Goal: Transaction & Acquisition: Book appointment/travel/reservation

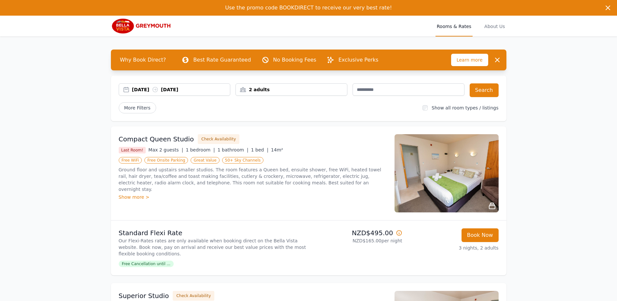
click at [309, 89] on div "2 adults" at bounding box center [291, 89] width 111 height 7
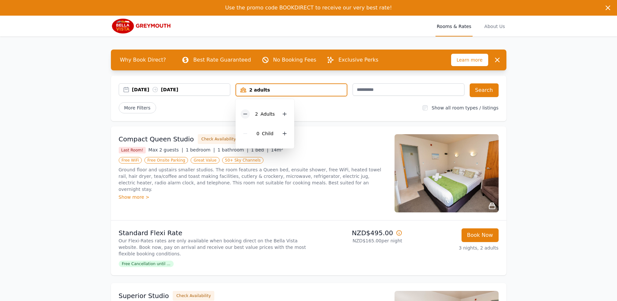
click at [244, 114] on icon at bounding box center [245, 113] width 5 height 5
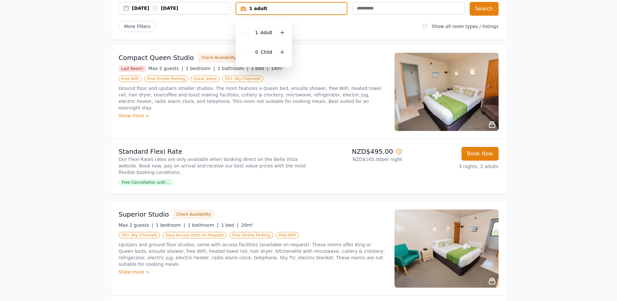
drag, startPoint x: 338, startPoint y: 88, endPoint x: 347, endPoint y: 79, distance: 12.4
click at [338, 88] on p "Ground floor and upstairs smaller studios. The room features a Queen bed, ensui…" at bounding box center [253, 98] width 268 height 26
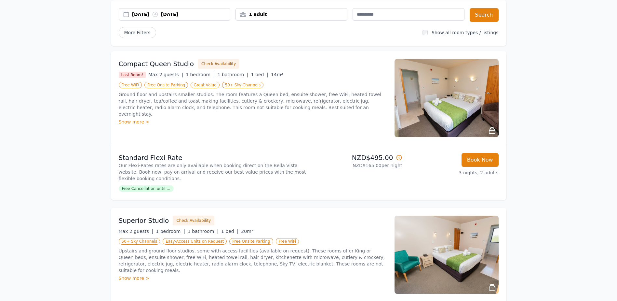
scroll to position [73, 0]
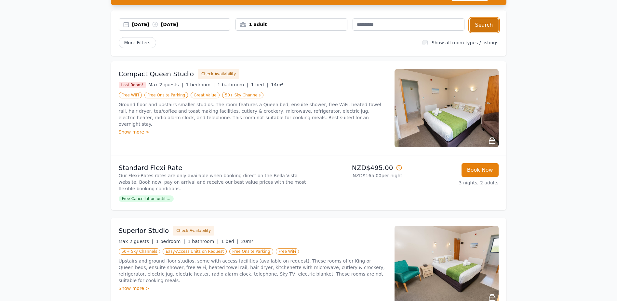
click at [485, 27] on button "Search" at bounding box center [484, 25] width 29 height 14
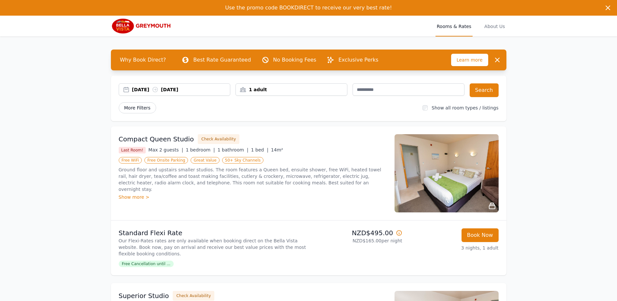
click at [133, 107] on span "More Filters" at bounding box center [137, 107] width 37 height 11
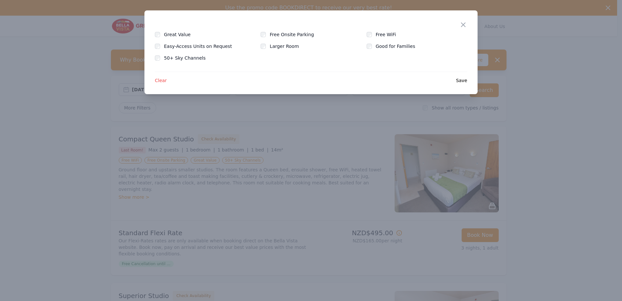
click at [85, 73] on div at bounding box center [311, 150] width 622 height 301
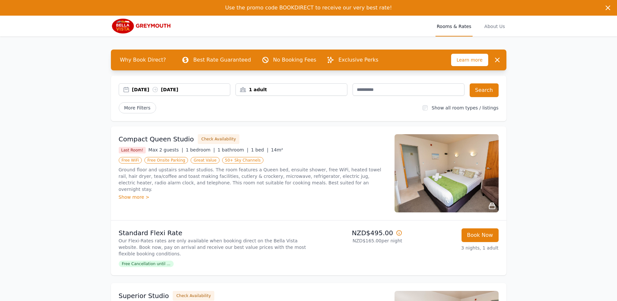
click at [131, 194] on div "Show more >" at bounding box center [253, 197] width 268 height 7
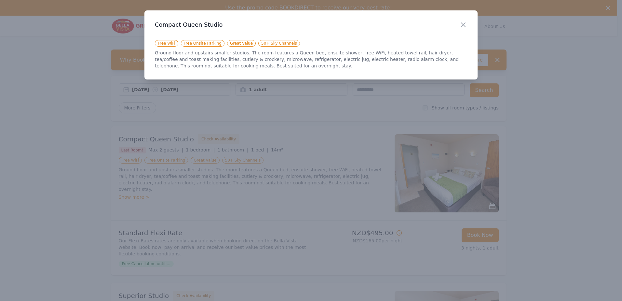
click at [195, 211] on div at bounding box center [311, 150] width 622 height 301
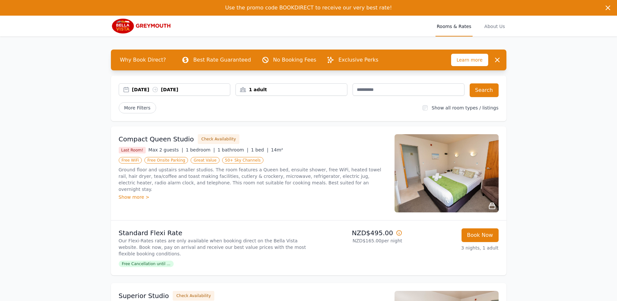
click at [491, 204] on icon at bounding box center [492, 206] width 6 height 6
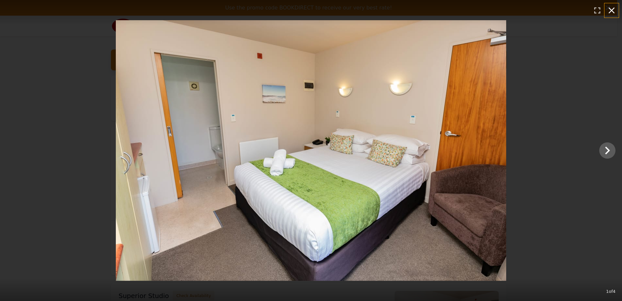
click at [612, 8] on icon "button" at bounding box center [611, 10] width 10 height 10
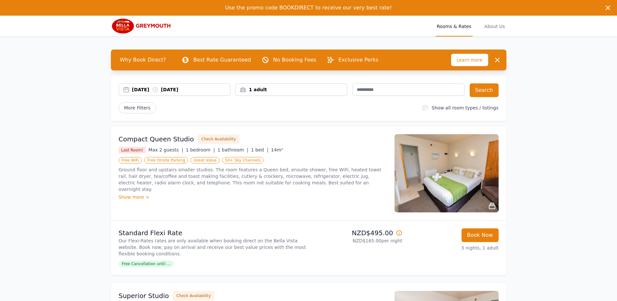
click at [148, 238] on p "Our Flexi-Rates rates are only available when booking direct on the Bella Vista…" at bounding box center [212, 247] width 187 height 20
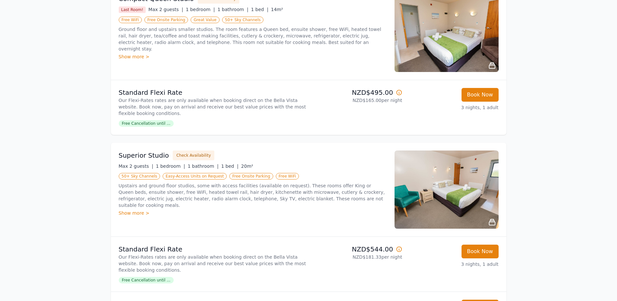
scroll to position [138, 0]
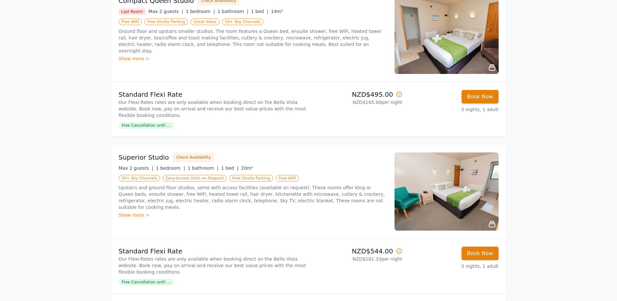
click at [131, 211] on div "Show more >" at bounding box center [253, 214] width 268 height 7
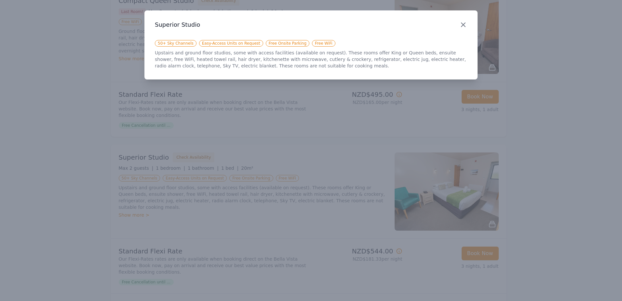
click at [463, 22] on icon "button" at bounding box center [463, 25] width 8 height 8
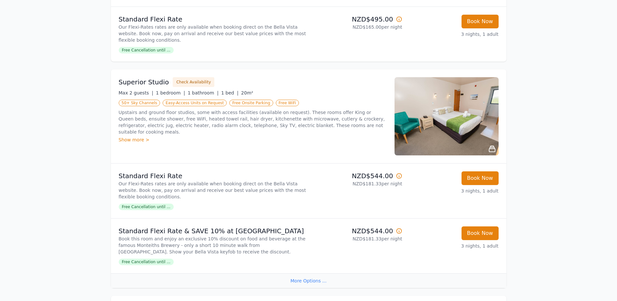
scroll to position [325, 0]
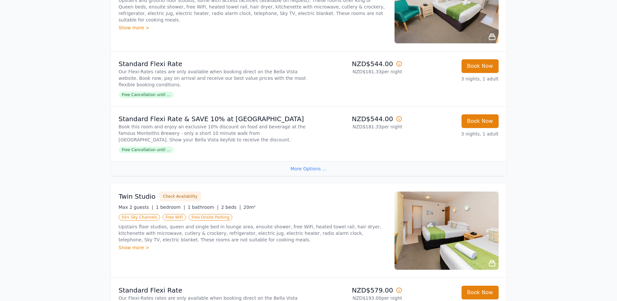
click at [306, 167] on div "More Options ..." at bounding box center [309, 168] width 396 height 15
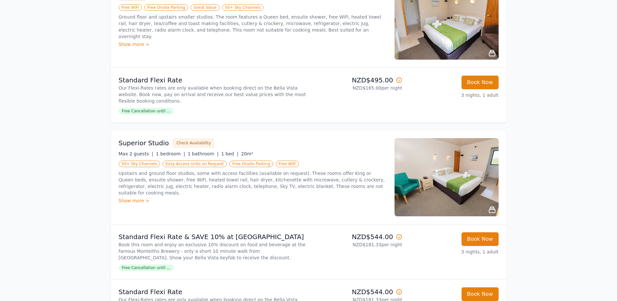
scroll to position [163, 0]
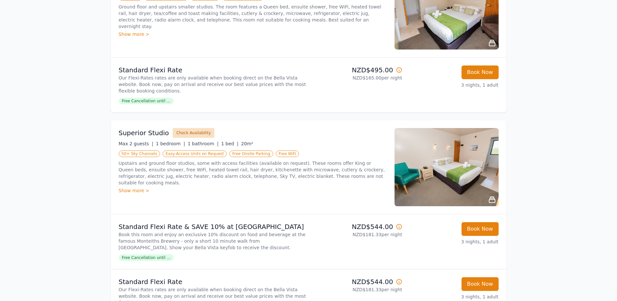
click at [189, 131] on button "Check Availability" at bounding box center [194, 133] width 42 height 10
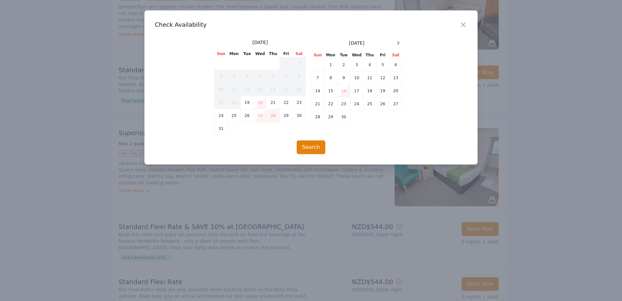
click at [467, 23] on icon "button" at bounding box center [463, 25] width 8 height 8
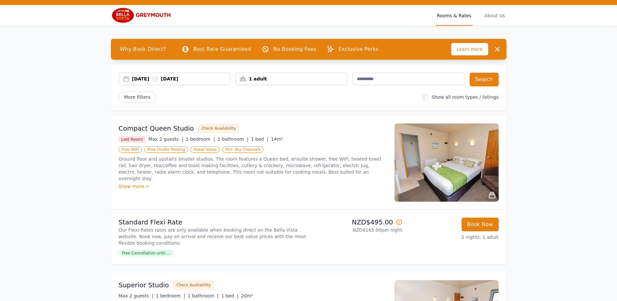
scroll to position [0, 0]
